Goal: Task Accomplishment & Management: Use online tool/utility

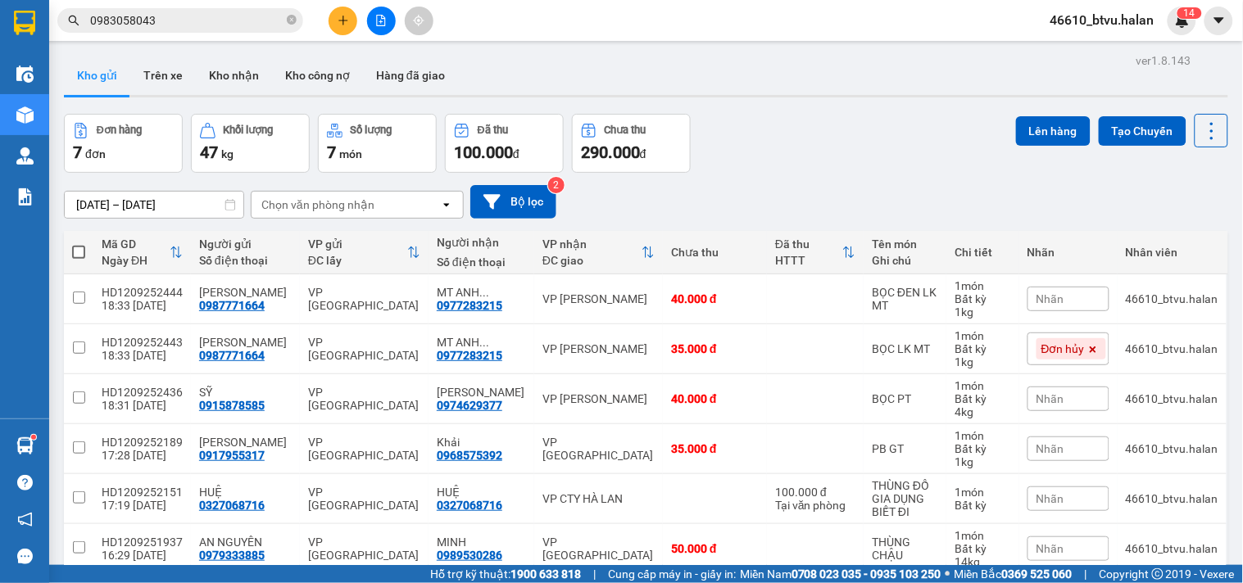
click at [213, 25] on input "0983058043" at bounding box center [186, 20] width 193 height 18
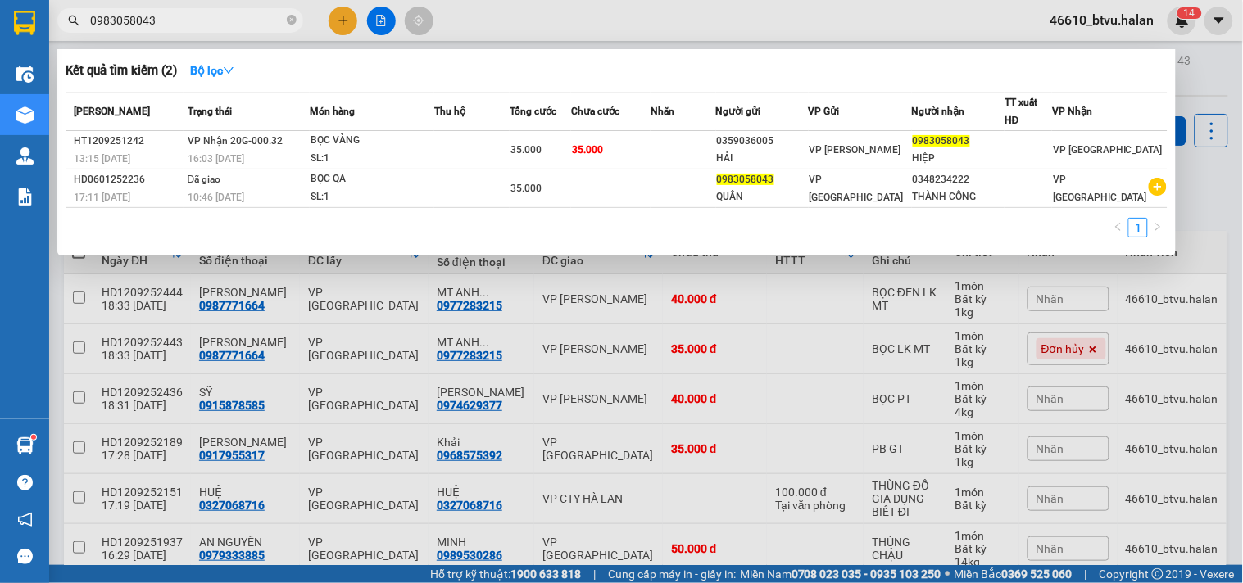
click at [213, 25] on input "0983058043" at bounding box center [186, 20] width 193 height 18
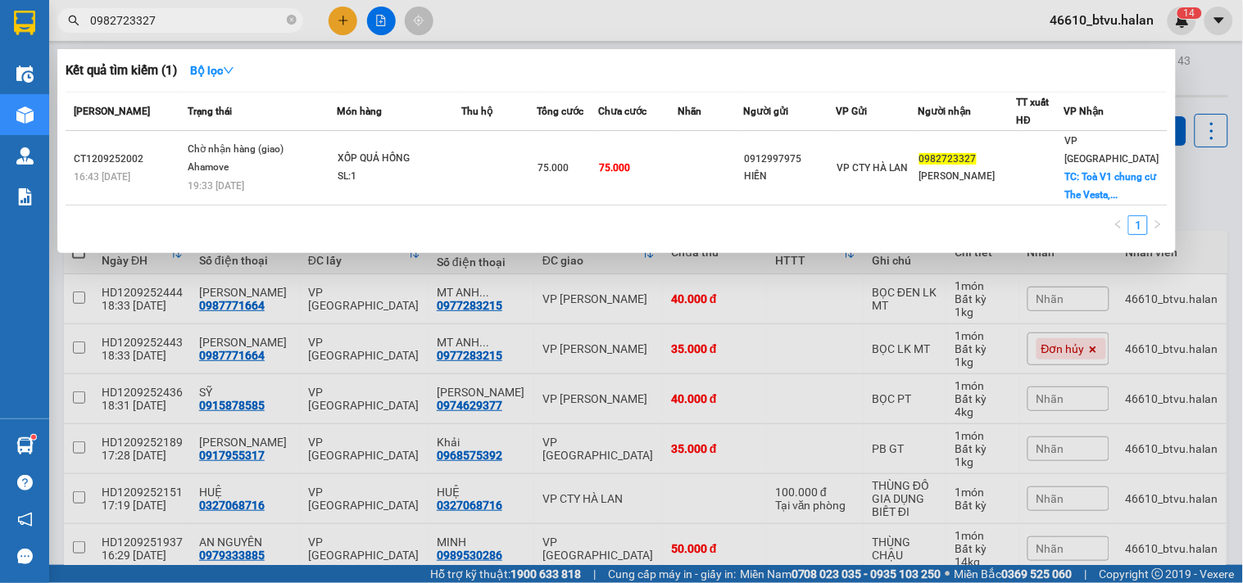
type input "0982723327"
click at [207, 16] on input "0982723327" at bounding box center [186, 20] width 193 height 18
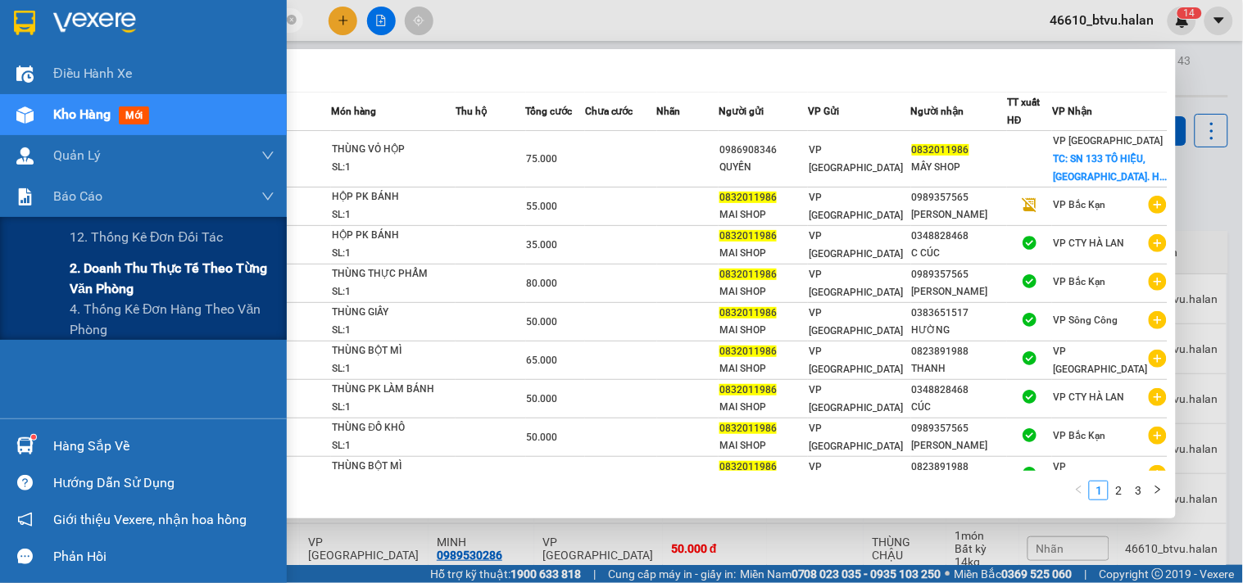
type input "0832011986"
click at [121, 274] on span "2. Doanh thu thực tế theo từng văn phòng" at bounding box center [172, 278] width 205 height 41
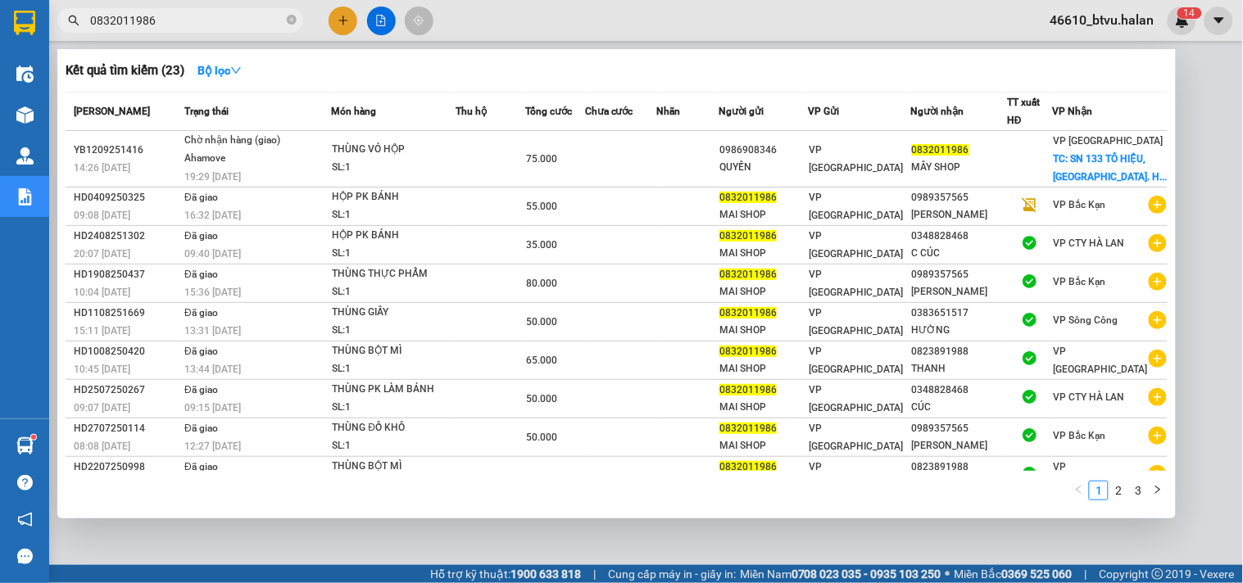
click at [512, 13] on div at bounding box center [621, 291] width 1243 height 583
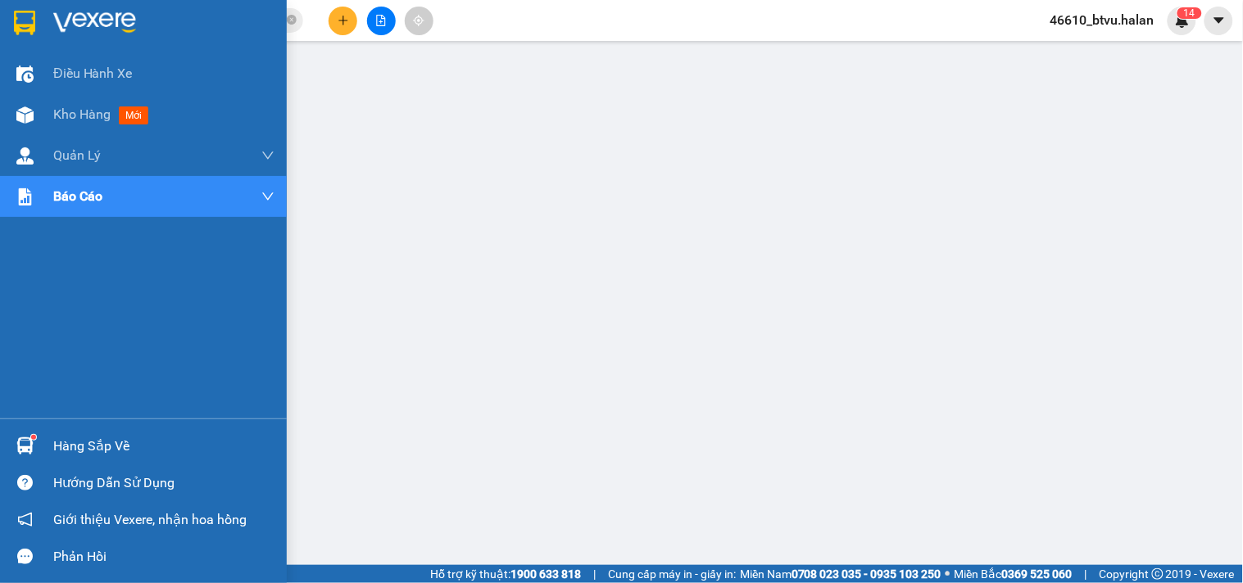
click at [5, 443] on div "Hàng sắp về" at bounding box center [143, 446] width 287 height 37
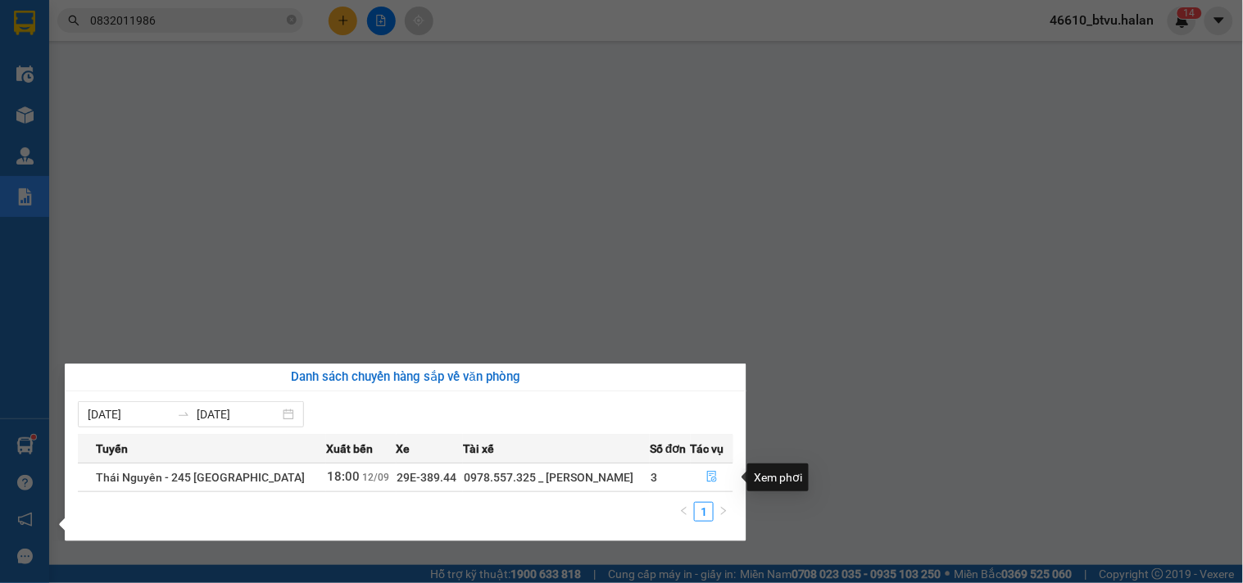
click at [702, 474] on button "button" at bounding box center [712, 478] width 41 height 26
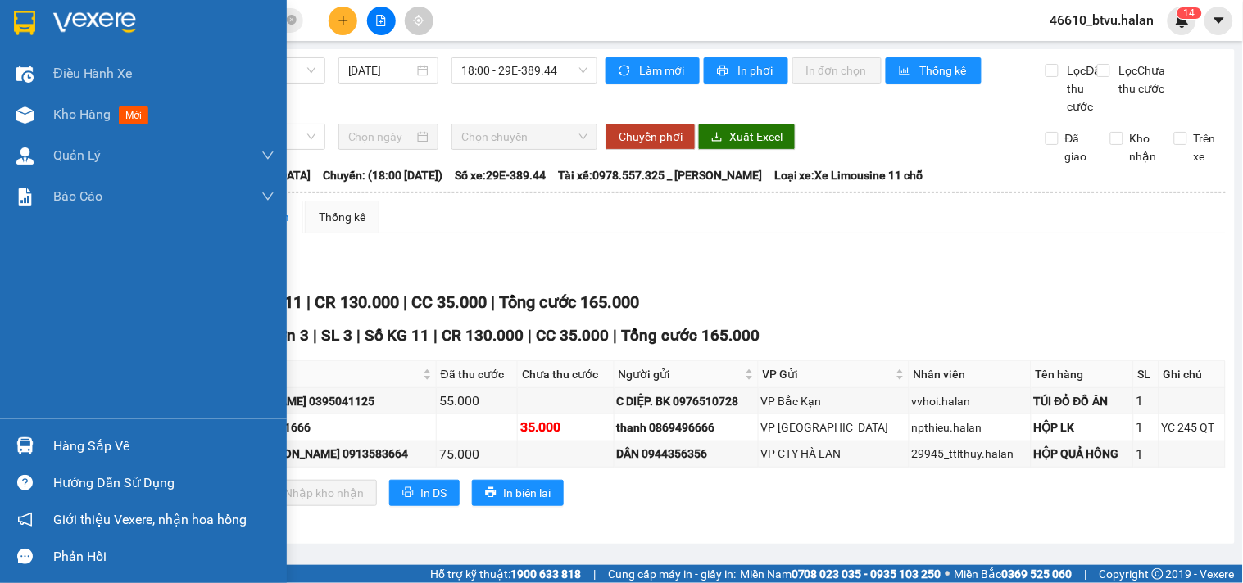
click at [15, 435] on div at bounding box center [25, 446] width 29 height 29
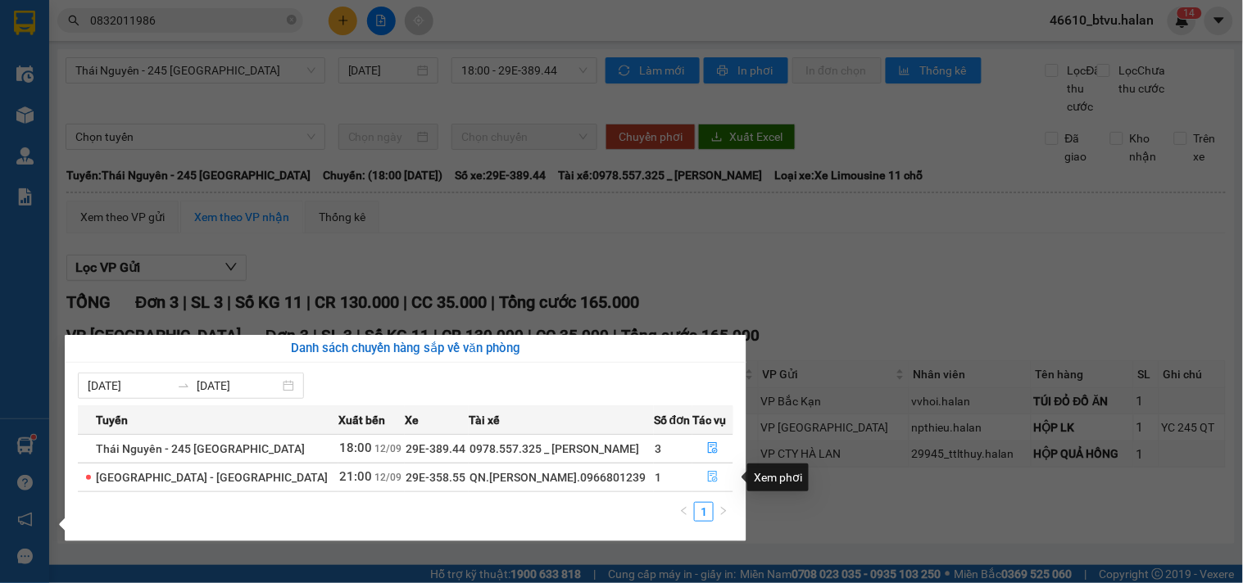
click at [702, 475] on button "button" at bounding box center [712, 478] width 39 height 26
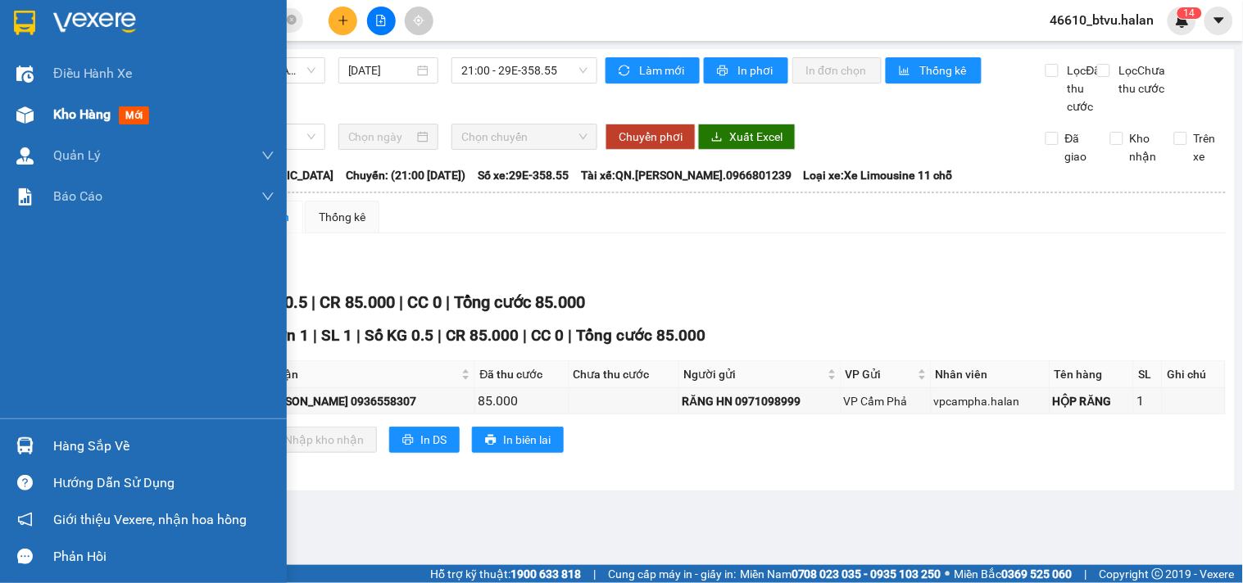
click at [184, 123] on div "Kho hàng mới" at bounding box center [163, 114] width 221 height 41
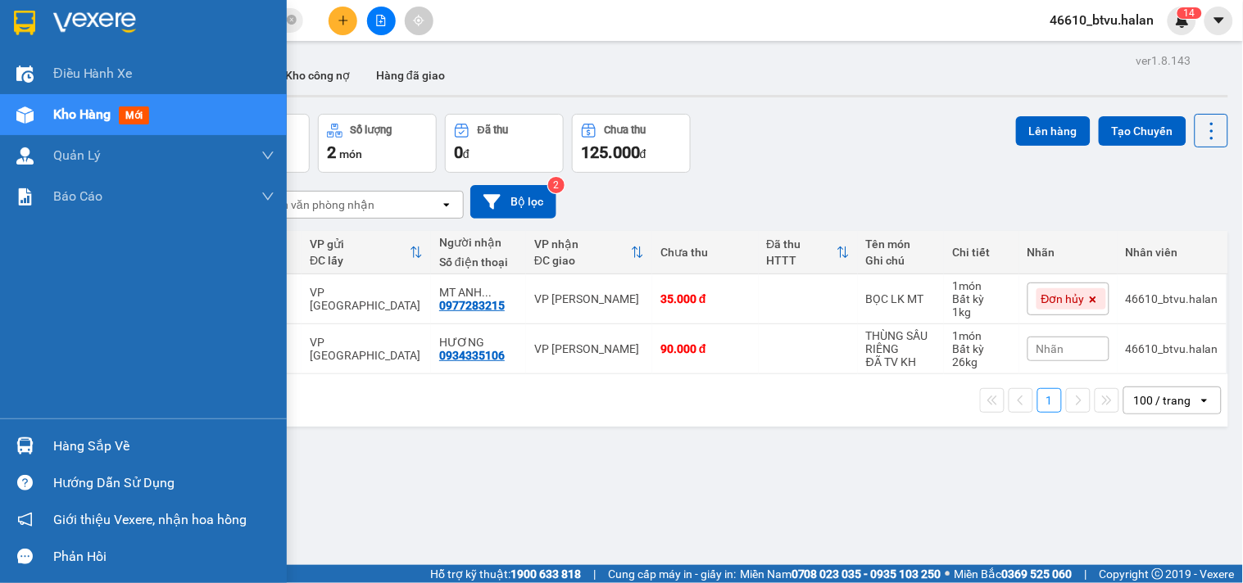
click at [76, 439] on div "Hàng sắp về" at bounding box center [163, 446] width 221 height 25
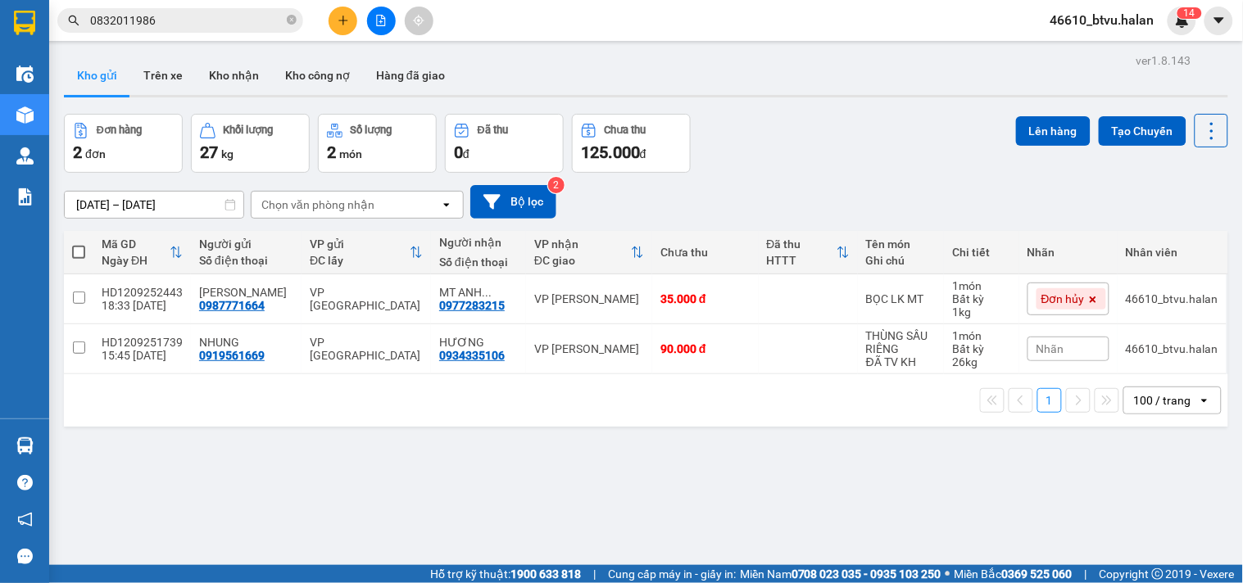
click at [818, 446] on section "Kết quả tìm kiếm ( 23 ) Bộ lọc Mã ĐH Trạng thái Món hàng Thu hộ Tổng cước Chưa …" at bounding box center [621, 291] width 1243 height 583
click at [194, 17] on input "0832011986" at bounding box center [186, 20] width 193 height 18
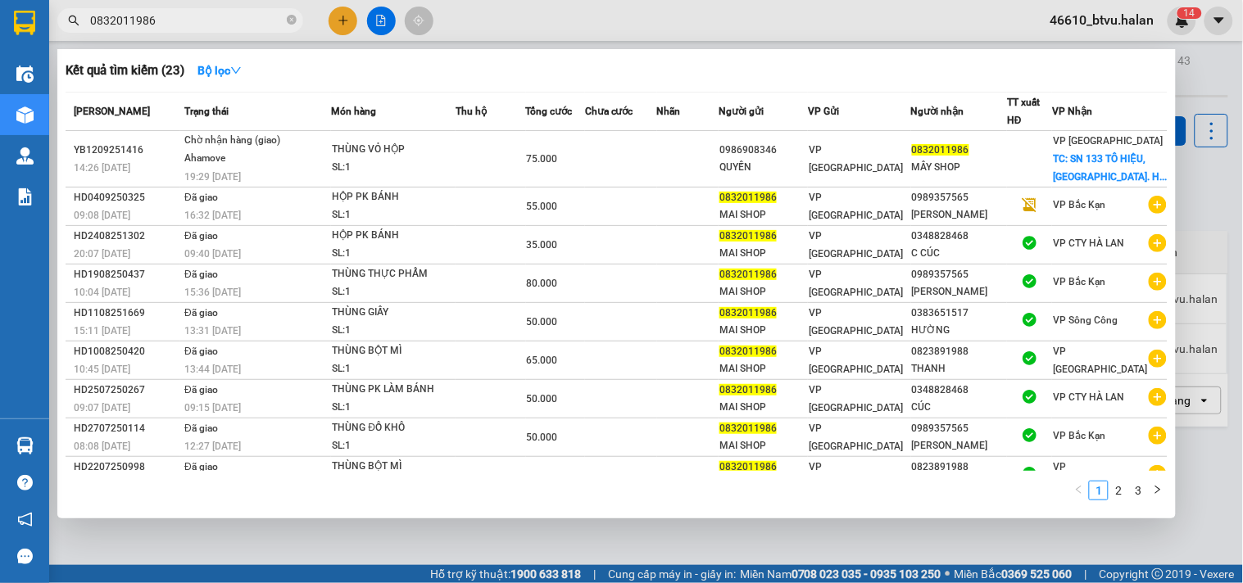
click at [194, 17] on input "0832011986" at bounding box center [186, 20] width 193 height 18
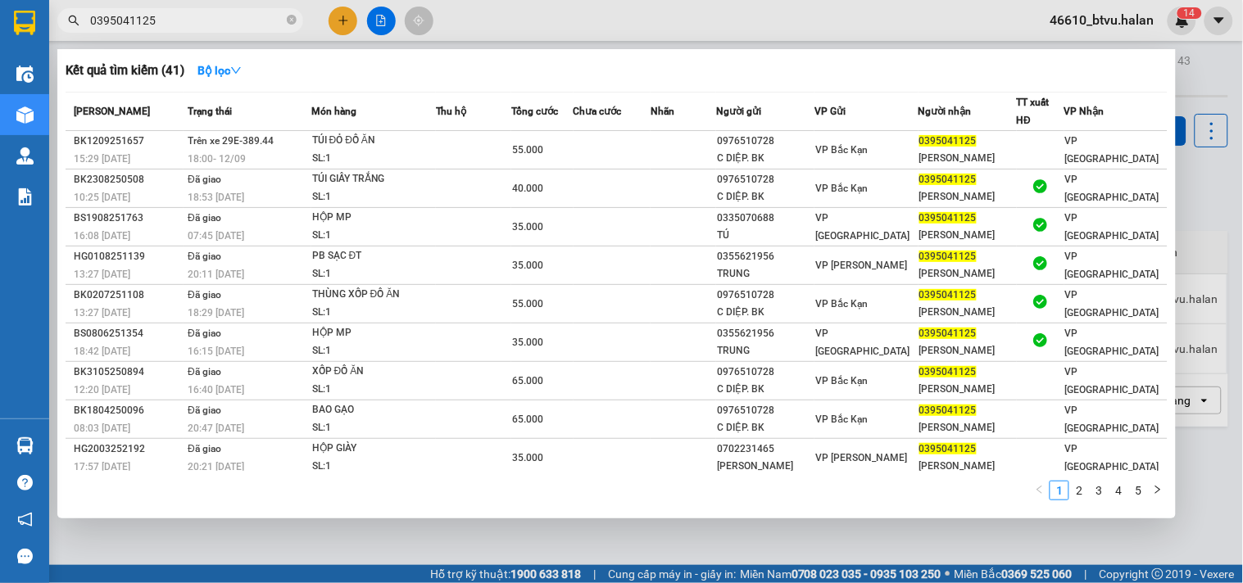
type input "0395041125"
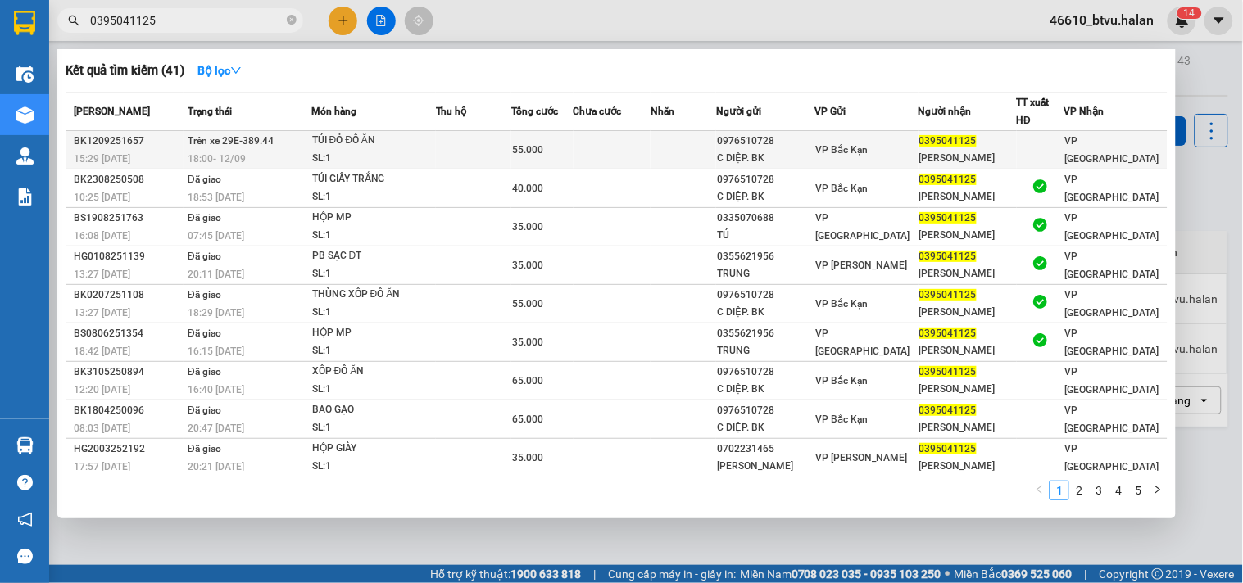
click at [342, 152] on div "SL: 1" at bounding box center [373, 159] width 123 height 18
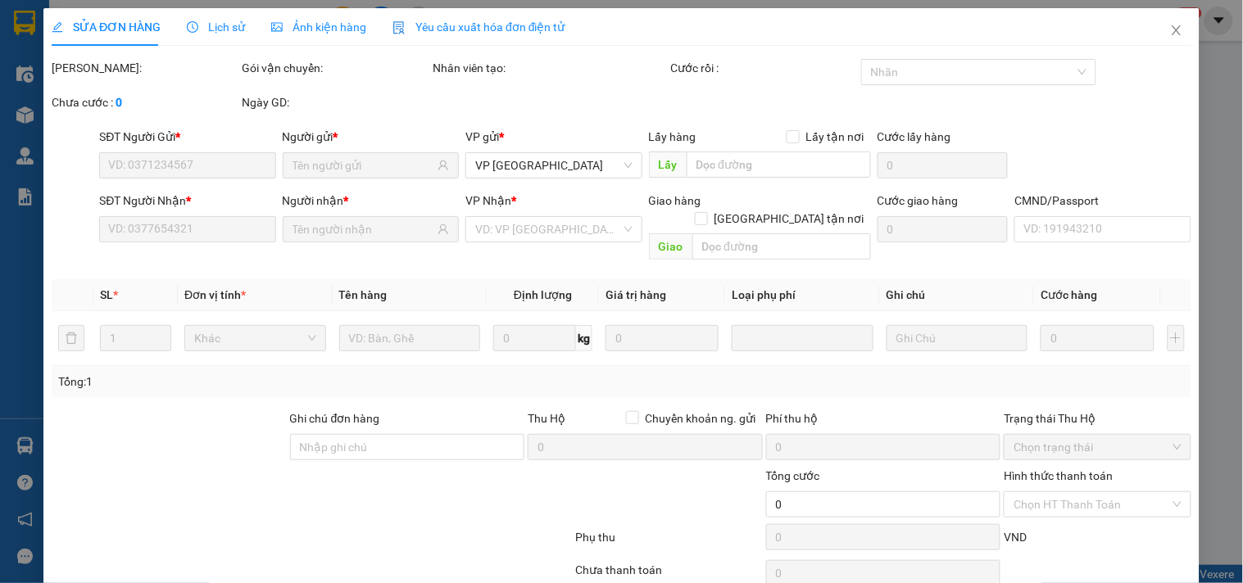
type input "0976510728"
type input "C DIỆP. BK"
type input "0395041125"
type input "[PERSON_NAME]"
type input "55.000"
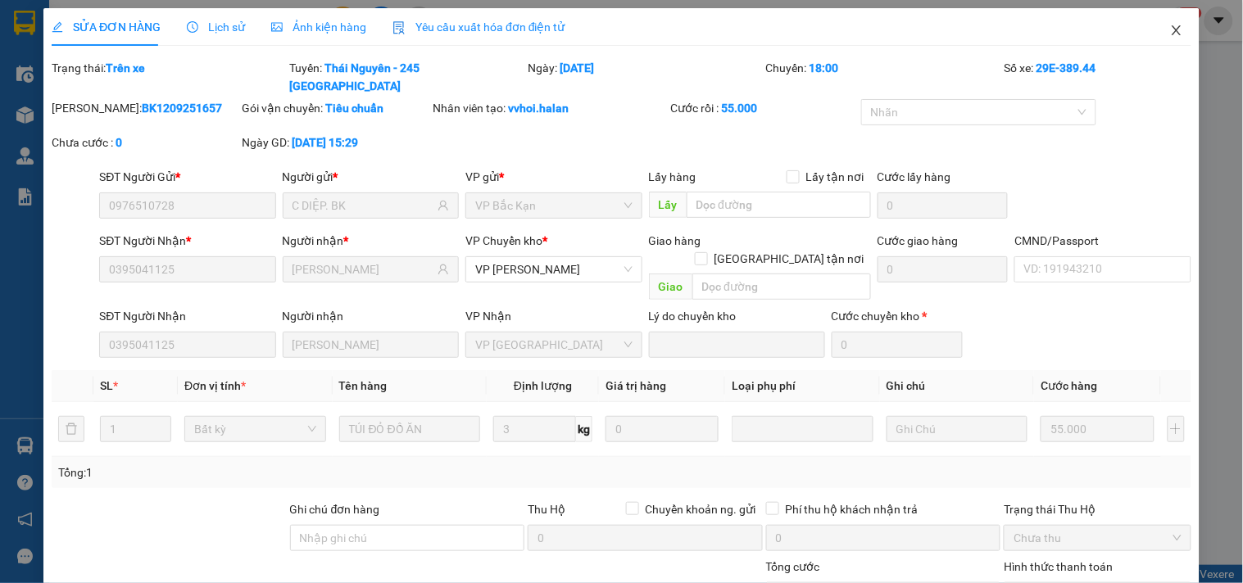
click at [1170, 30] on icon "close" at bounding box center [1176, 30] width 13 height 13
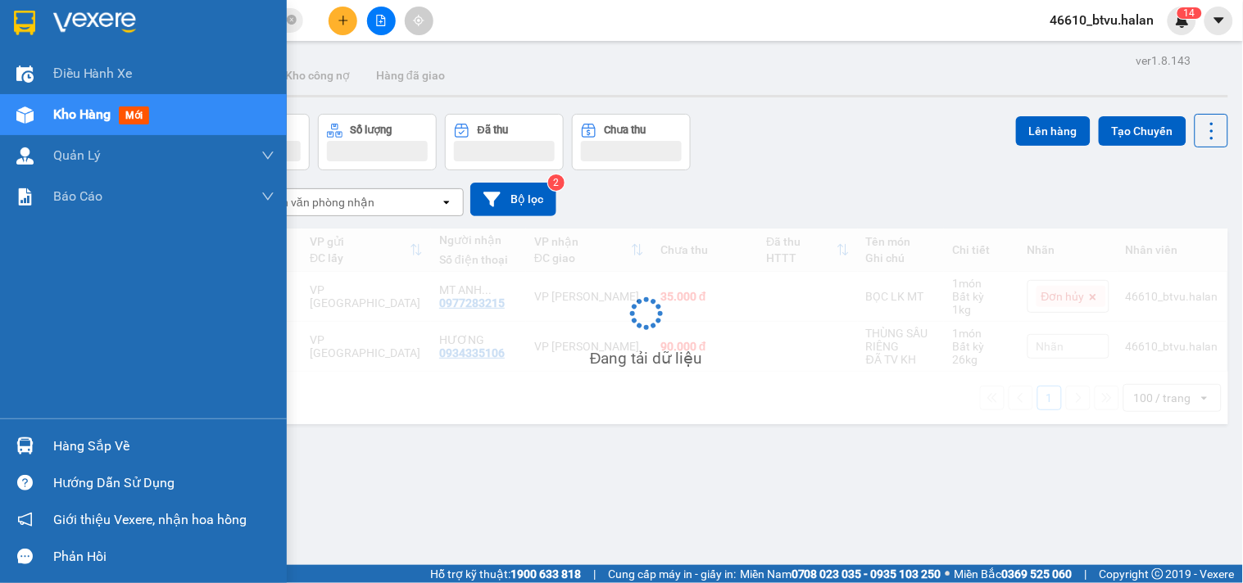
click at [12, 443] on div at bounding box center [25, 446] width 29 height 29
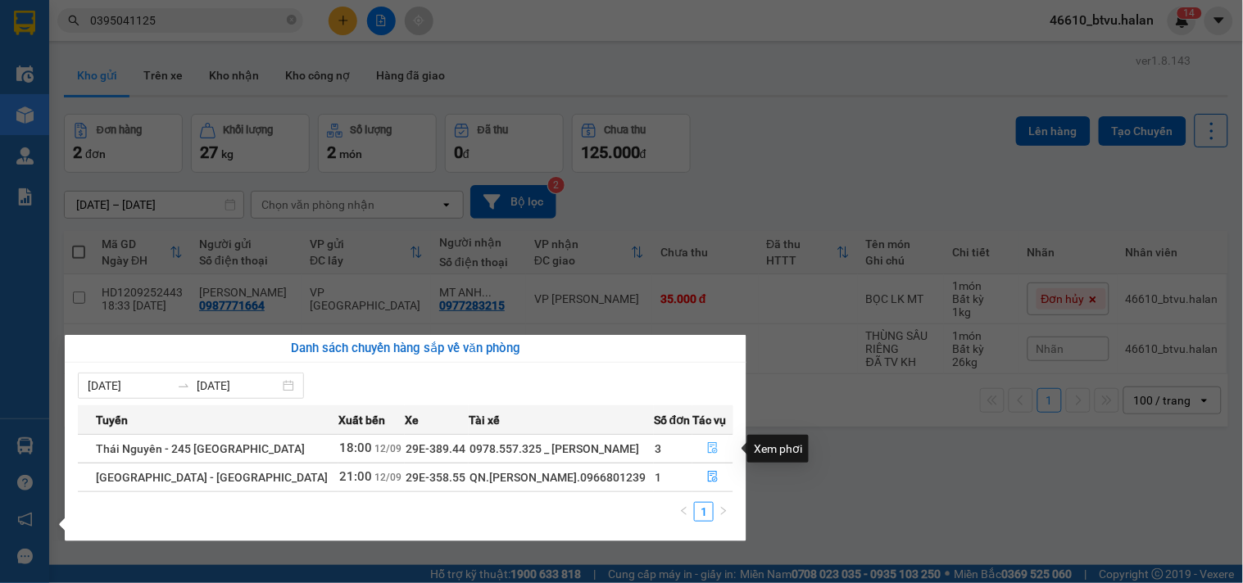
click at [711, 443] on icon "file-done" at bounding box center [712, 448] width 11 height 11
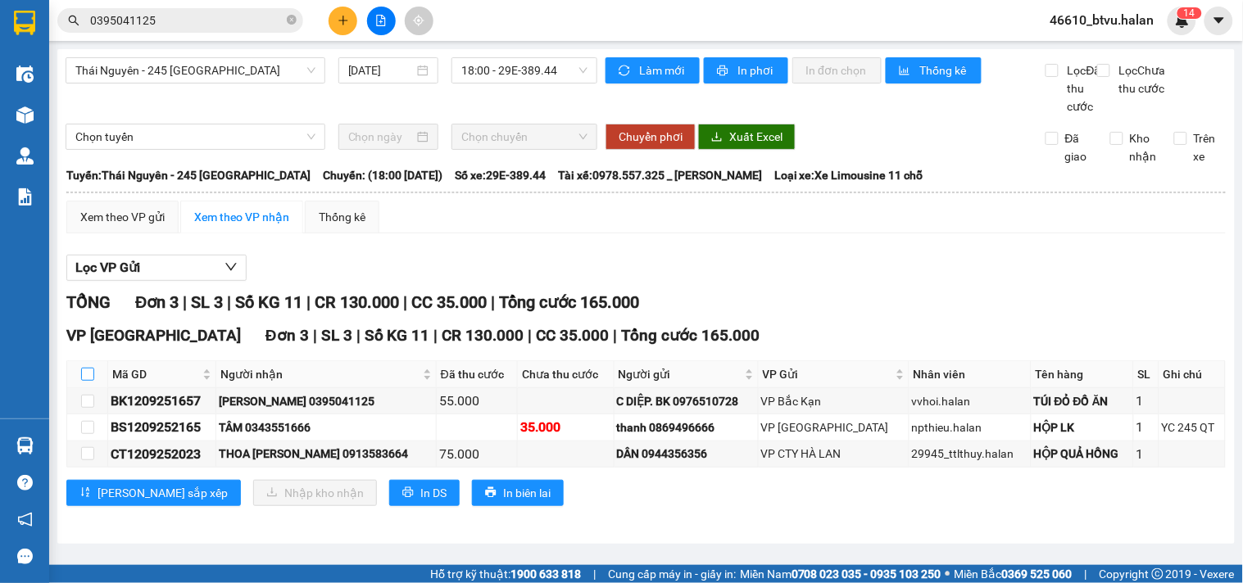
click at [86, 381] on input "checkbox" at bounding box center [87, 374] width 13 height 13
checkbox input "true"
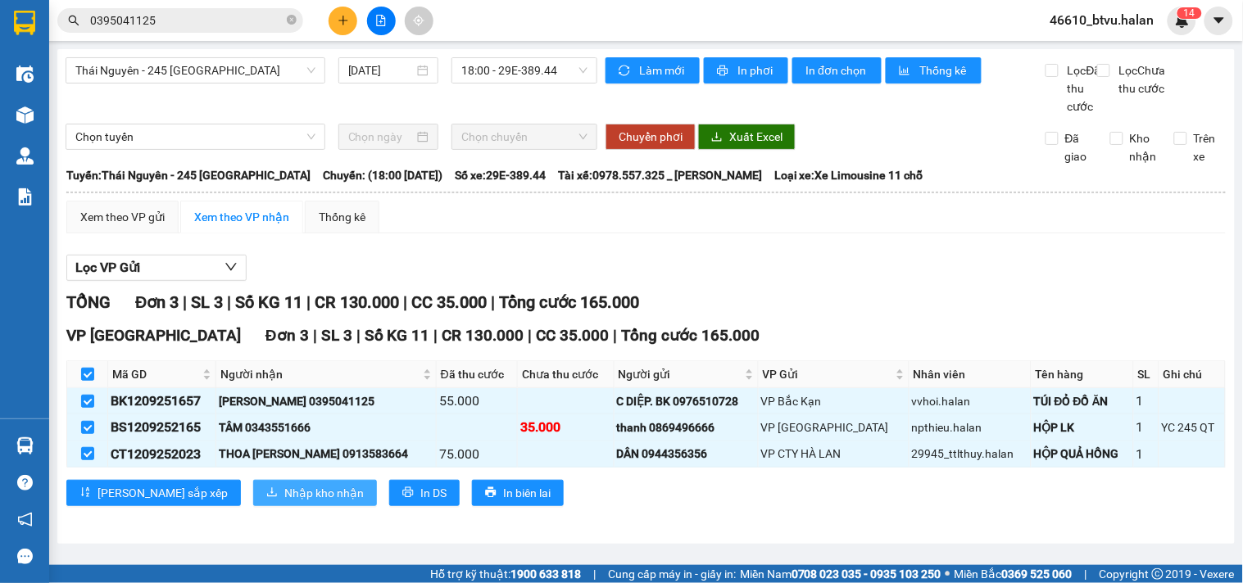
click at [284, 502] on span "Nhập kho nhận" at bounding box center [323, 493] width 79 height 18
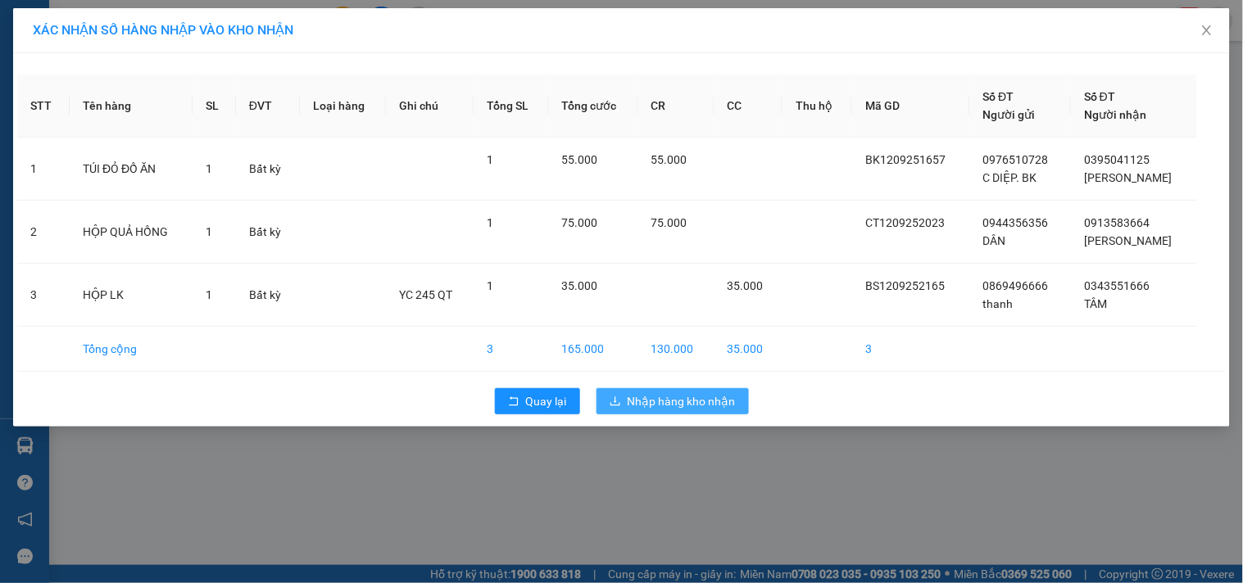
click at [665, 394] on span "Nhập hàng kho nhận" at bounding box center [682, 402] width 108 height 18
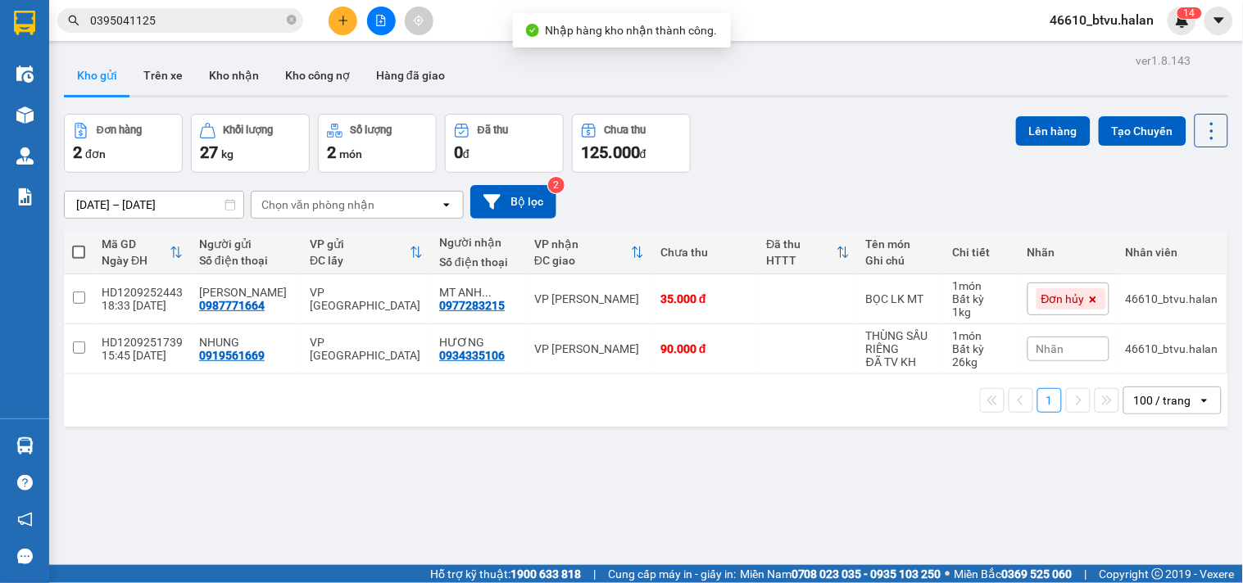
click at [229, 20] on input "0395041125" at bounding box center [186, 20] width 193 height 18
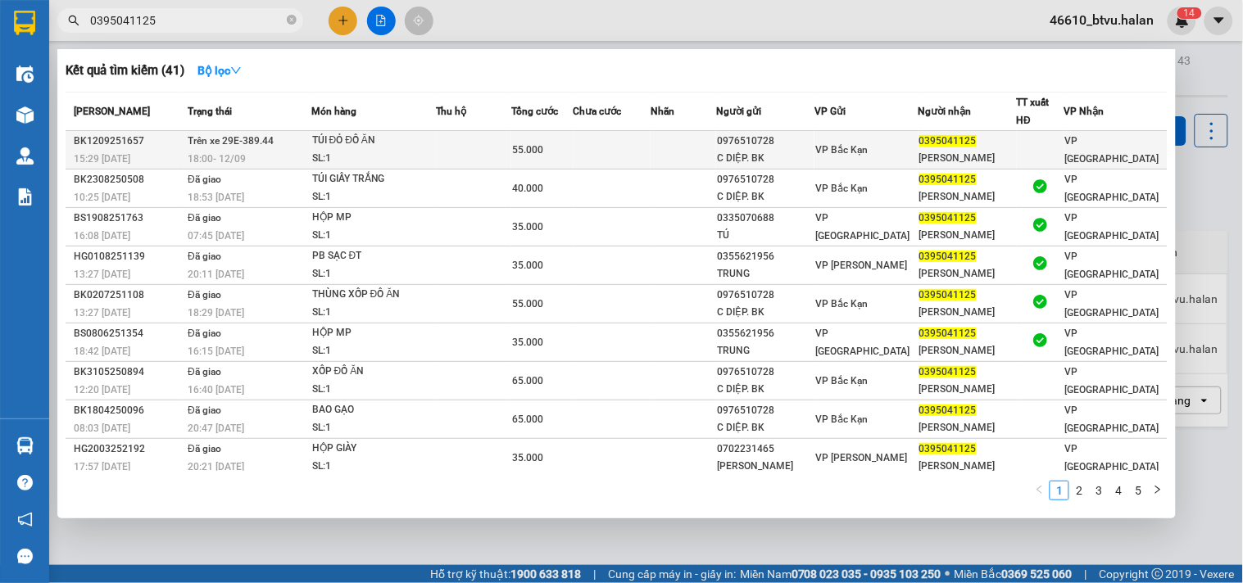
click at [380, 139] on div "TÚI ĐỎ ĐỒ ĂN" at bounding box center [373, 141] width 123 height 18
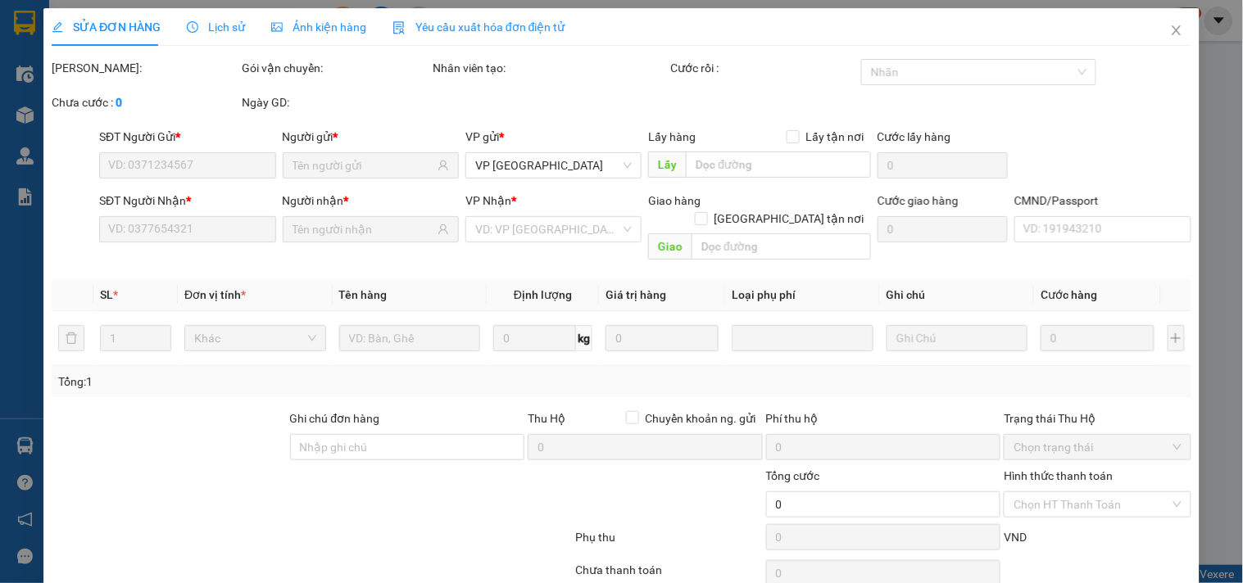
type input "0976510728"
type input "C DIỆP. BK"
type input "0395041125"
type input "[PERSON_NAME]"
type input "55.000"
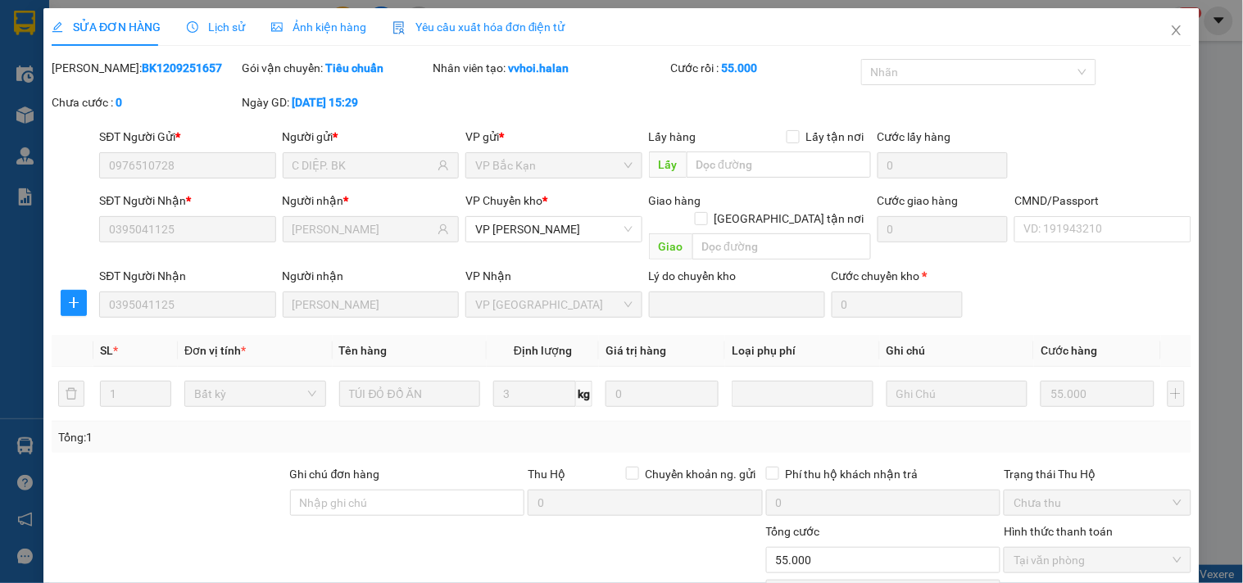
scroll to position [115, 0]
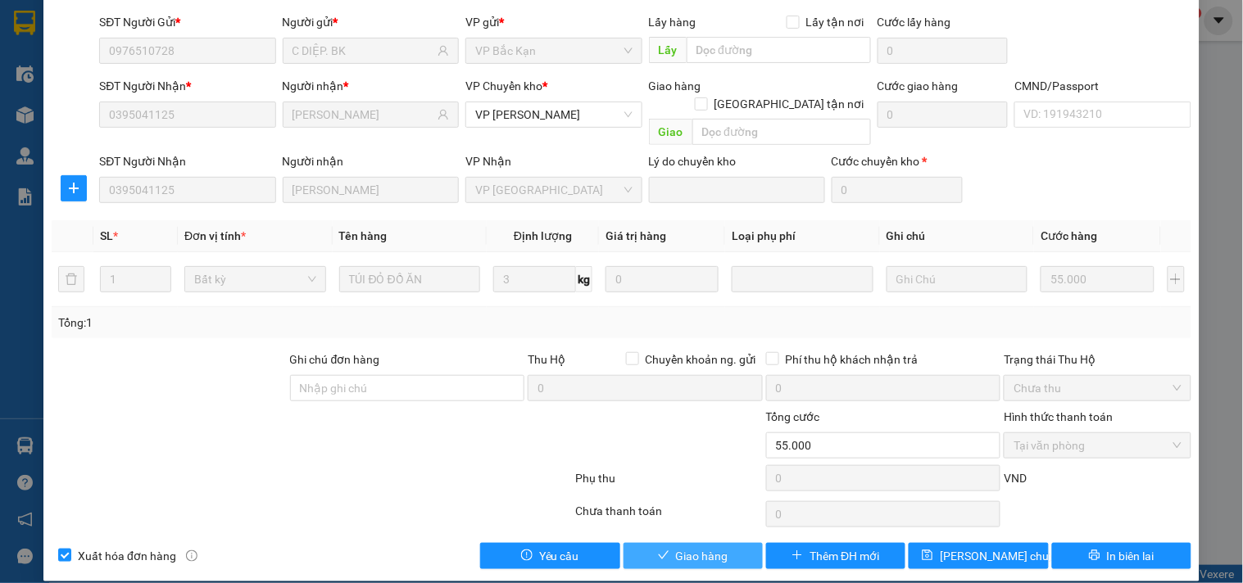
click at [687, 547] on span "Giao hàng" at bounding box center [702, 556] width 52 height 18
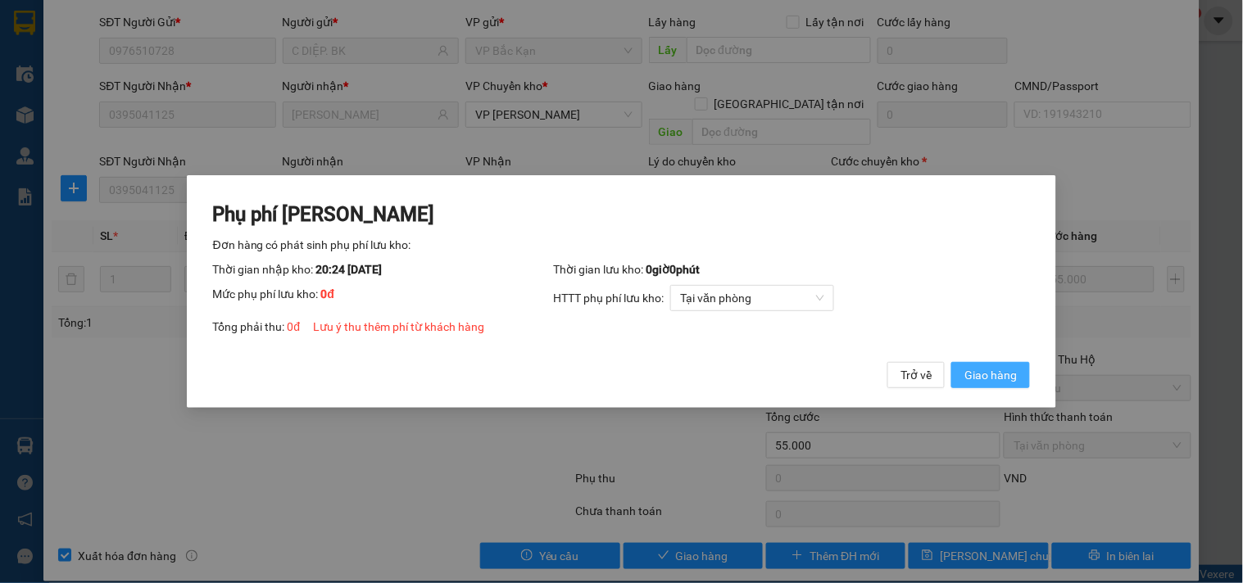
click at [1020, 374] on button "Giao hàng" at bounding box center [990, 375] width 79 height 26
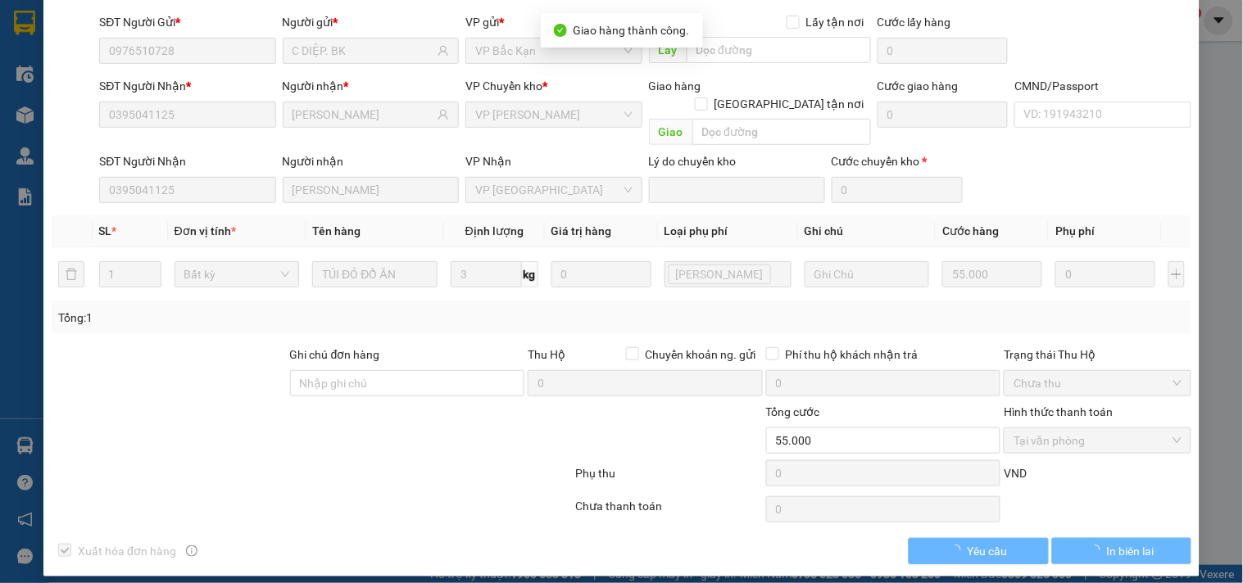
scroll to position [0, 0]
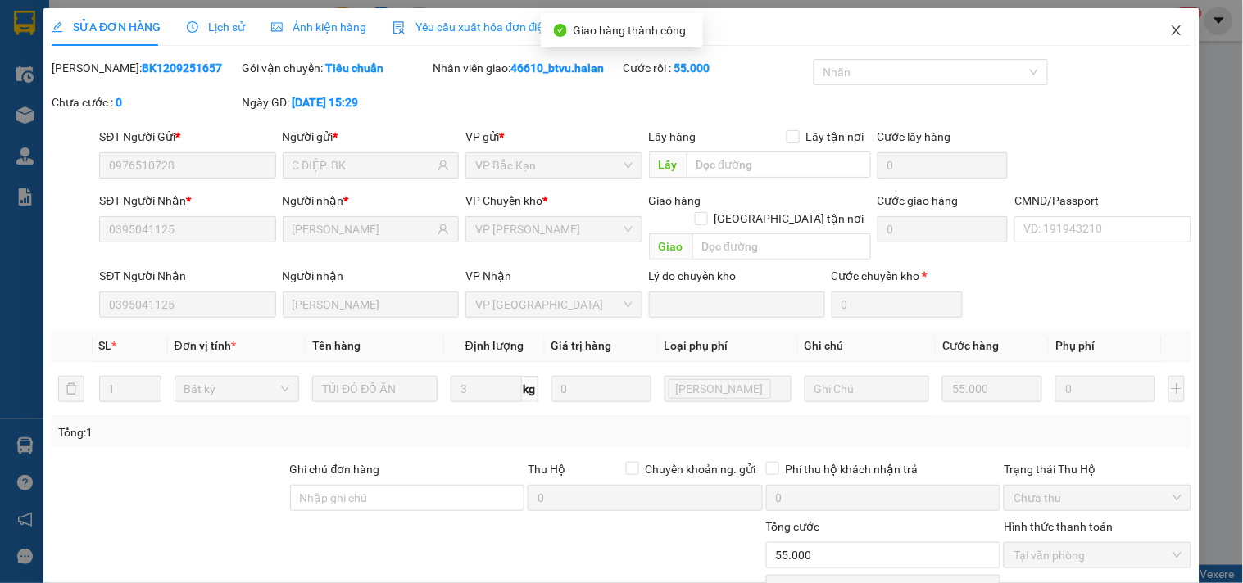
click at [1170, 30] on span "Close" at bounding box center [1177, 31] width 46 height 46
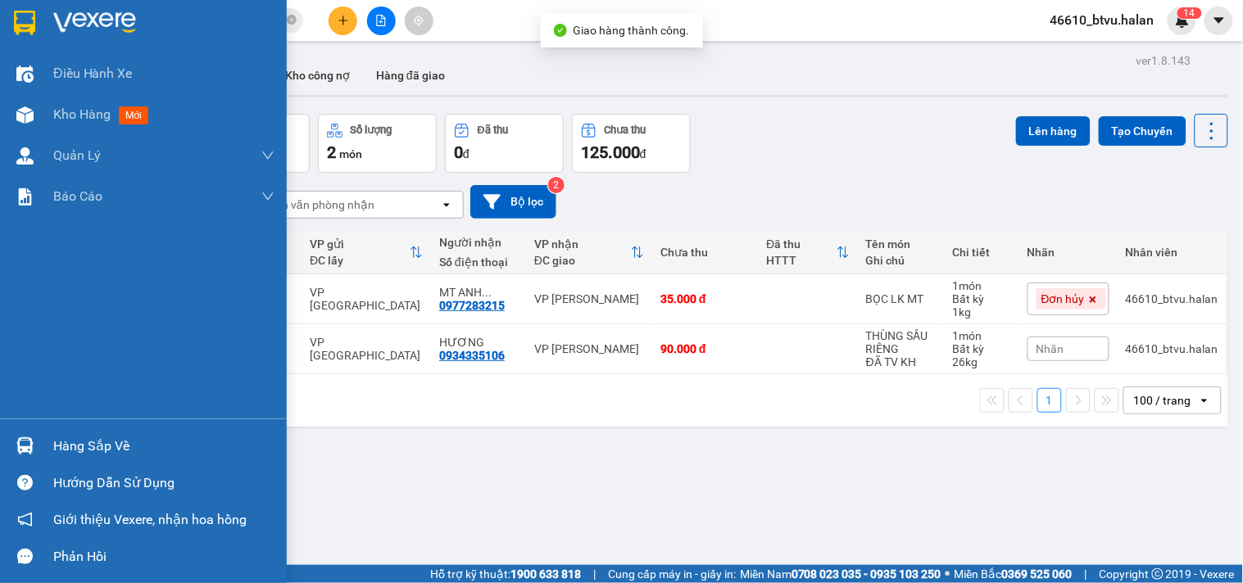
click at [25, 434] on div at bounding box center [25, 446] width 29 height 29
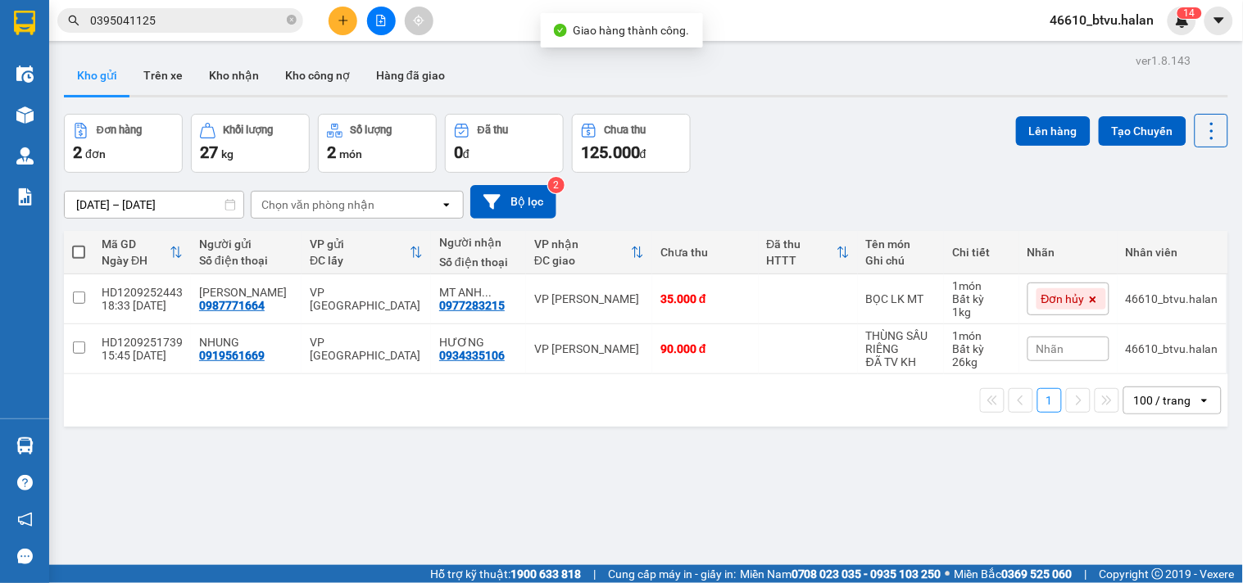
drag, startPoint x: 877, startPoint y: 504, endPoint x: 608, endPoint y: 579, distance: 279.2
click at [867, 506] on section "Kết quả tìm kiếm ( 41 ) Bộ lọc Mã ĐH Trạng thái Món hàng Thu hộ Tổng cước Chưa …" at bounding box center [621, 291] width 1243 height 583
click at [195, 18] on input "0395041125" at bounding box center [186, 20] width 193 height 18
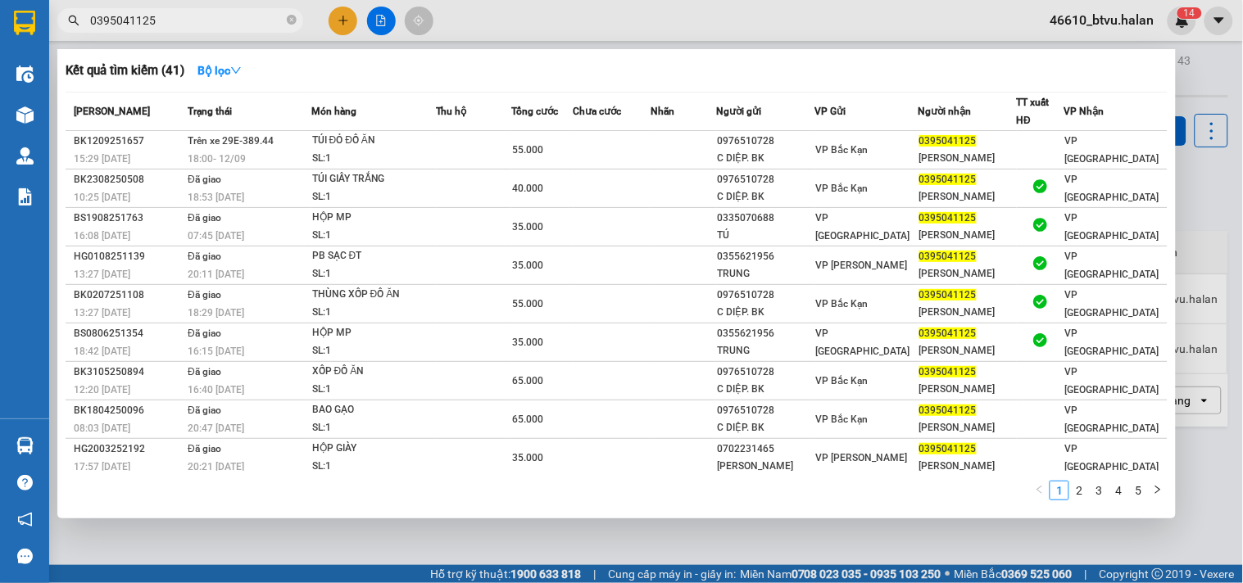
click at [195, 18] on input "0395041125" at bounding box center [186, 20] width 193 height 18
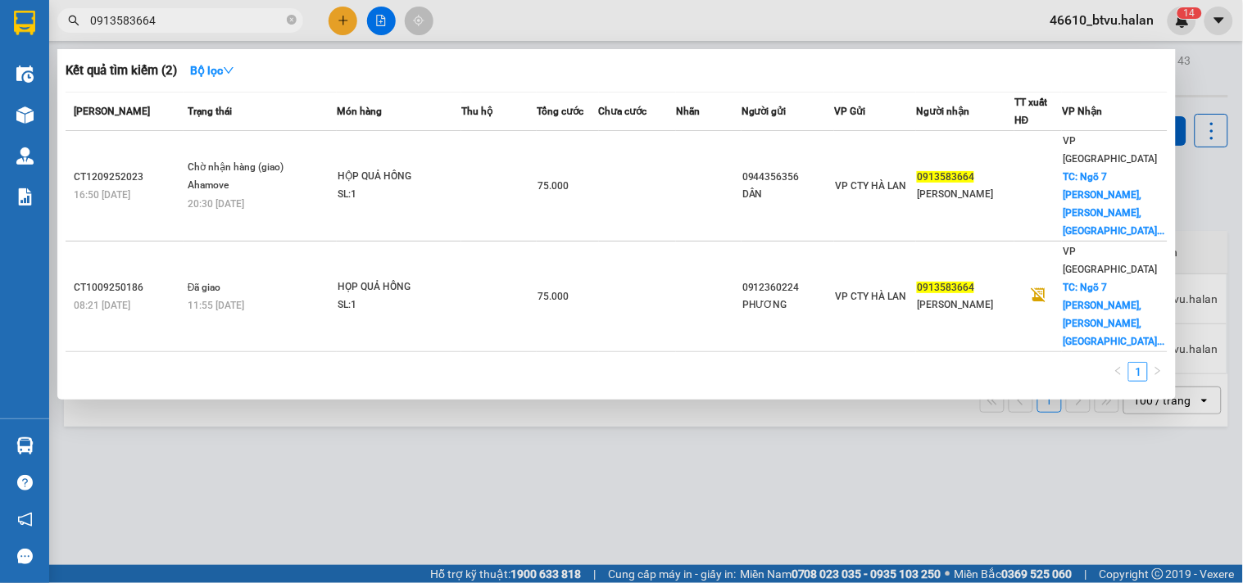
type input "0913583664"
drag, startPoint x: 68, startPoint y: 446, endPoint x: 43, endPoint y: 446, distance: 24.6
click at [66, 446] on div at bounding box center [621, 291] width 1243 height 583
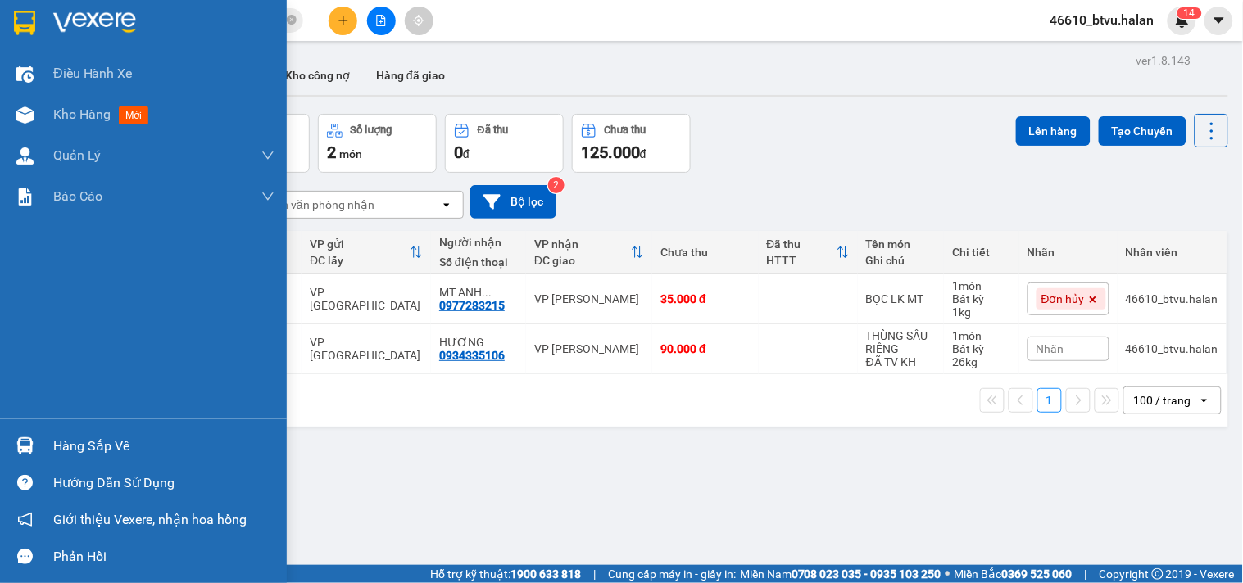
click at [43, 446] on div "Hàng sắp về" at bounding box center [143, 446] width 287 height 37
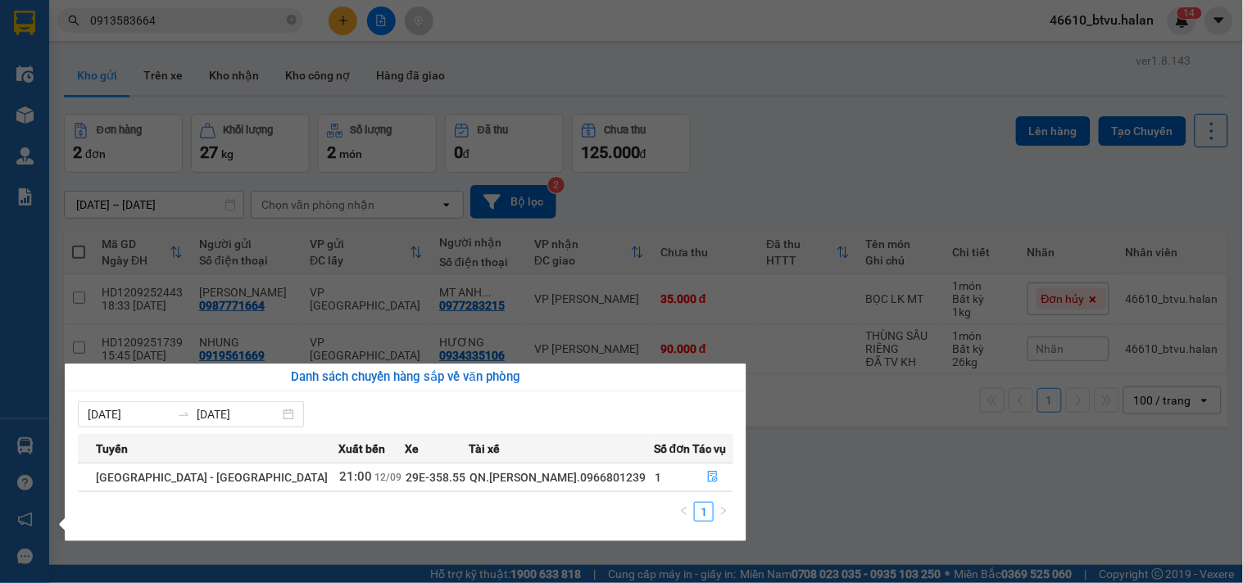
click at [855, 470] on section "Kết quả tìm kiếm ( 2 ) Bộ lọc Mã ĐH Trạng thái Món hàng Thu hộ Tổng cước Chưa c…" at bounding box center [621, 291] width 1243 height 583
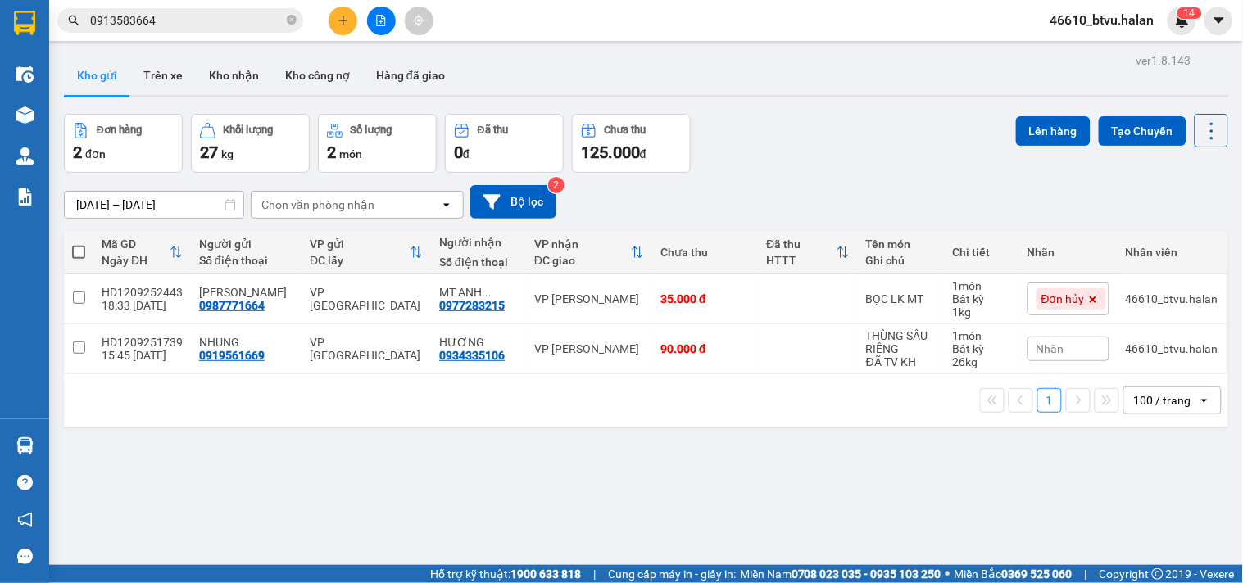
click at [39, 435] on div "Hàng sắp về" at bounding box center [24, 446] width 49 height 37
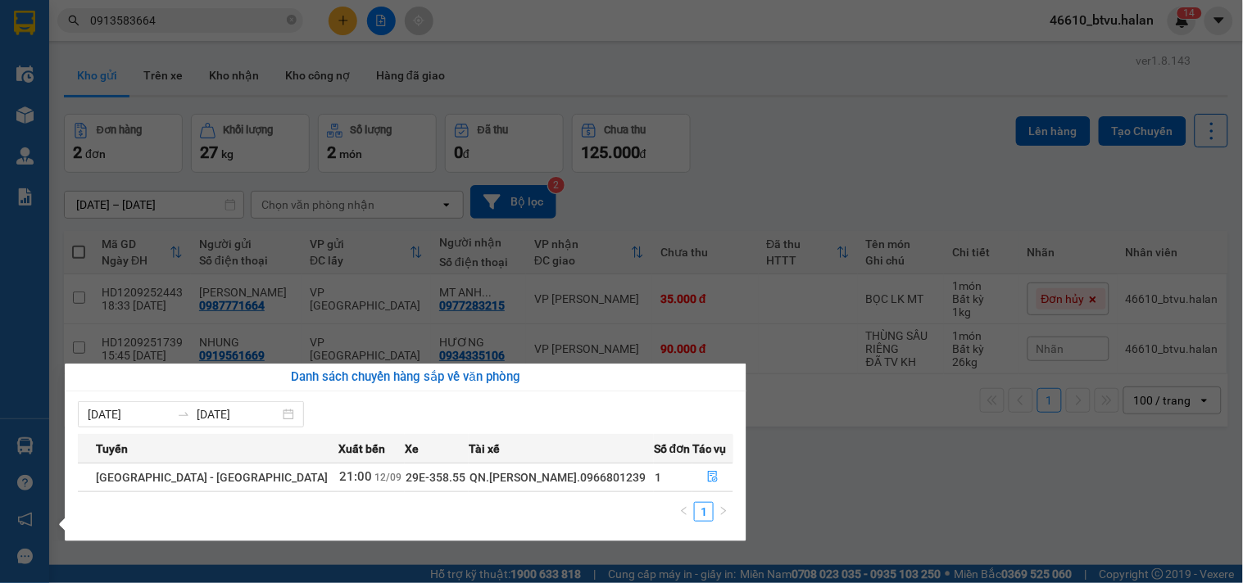
click at [796, 453] on section "Kết quả tìm kiếm ( 2 ) Bộ lọc Mã ĐH Trạng thái Món hàng Thu hộ Tổng cước Chưa c…" at bounding box center [621, 291] width 1243 height 583
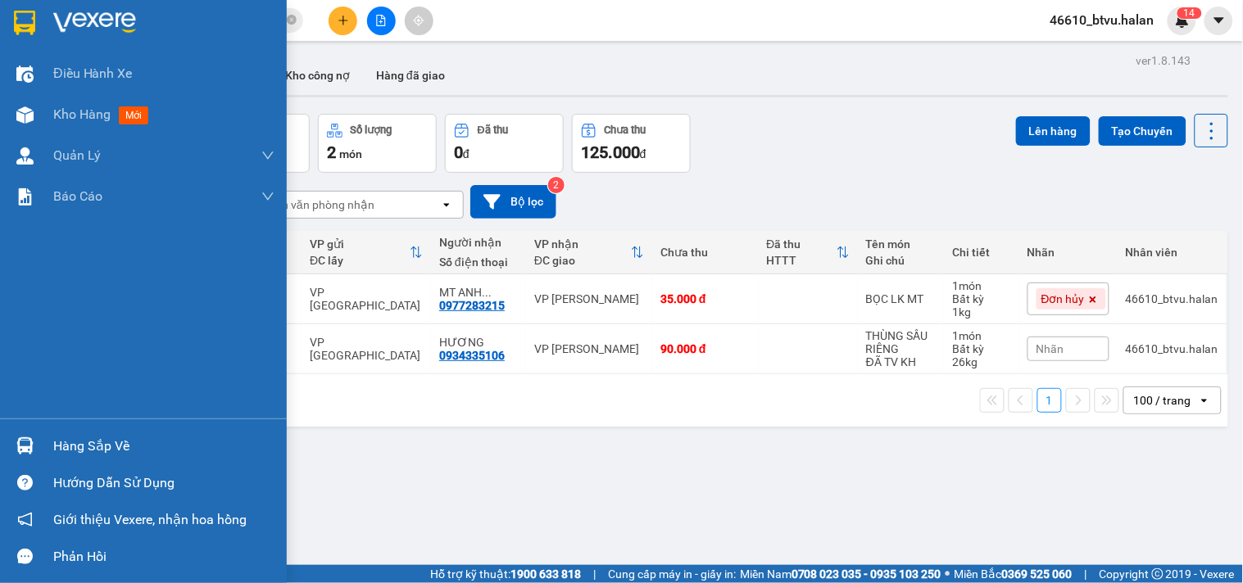
click at [45, 444] on div "Hàng sắp về" at bounding box center [143, 446] width 287 height 37
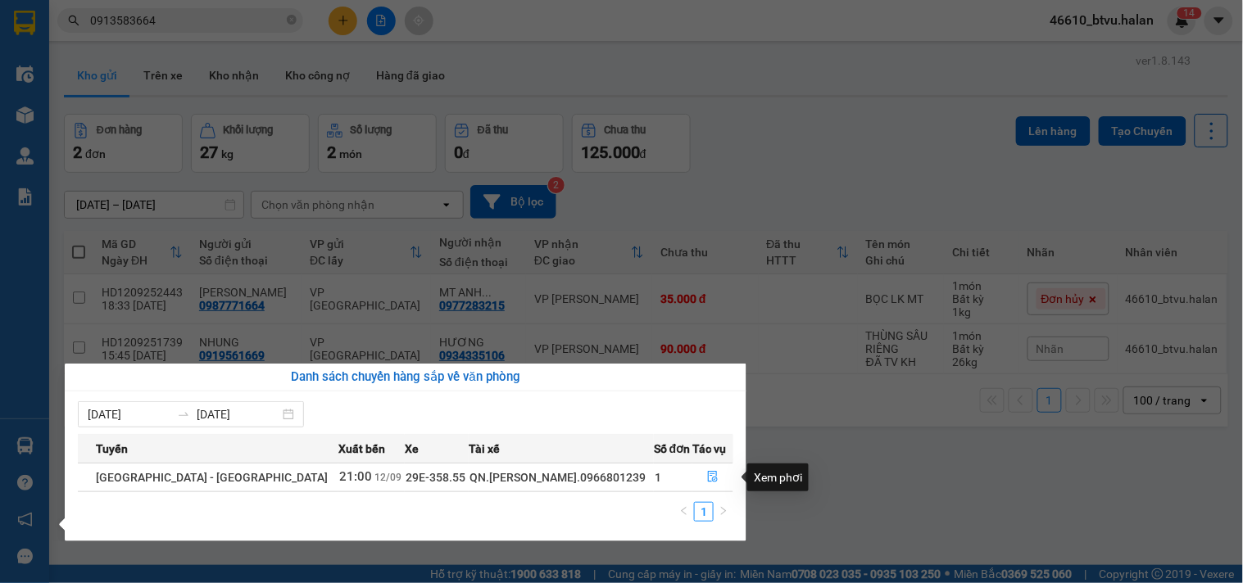
click at [801, 473] on div "Xem phơi" at bounding box center [777, 478] width 61 height 28
